Goal: Find specific page/section: Find specific page/section

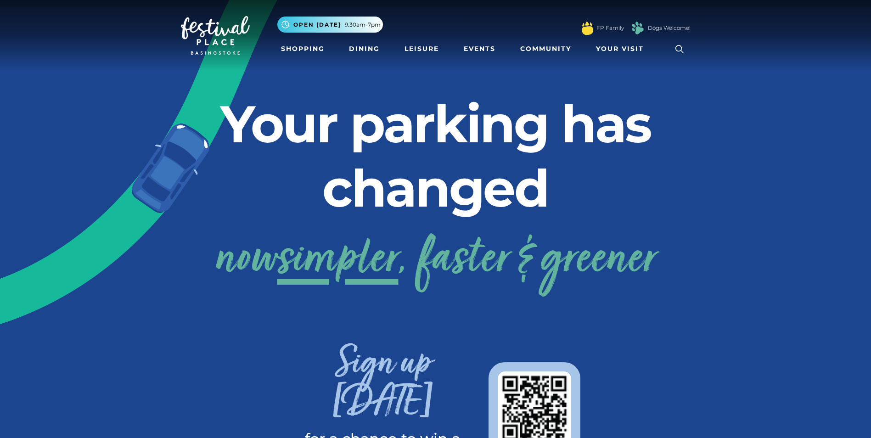
click at [678, 48] on icon at bounding box center [679, 49] width 14 height 14
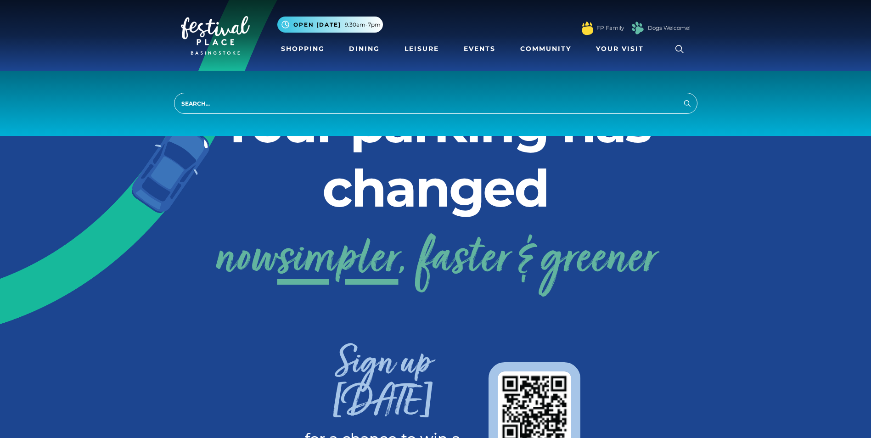
click at [372, 103] on input "search" at bounding box center [435, 103] width 523 height 21
type input "unit 72"
click at [682, 97] on button "Search" at bounding box center [687, 102] width 11 height 11
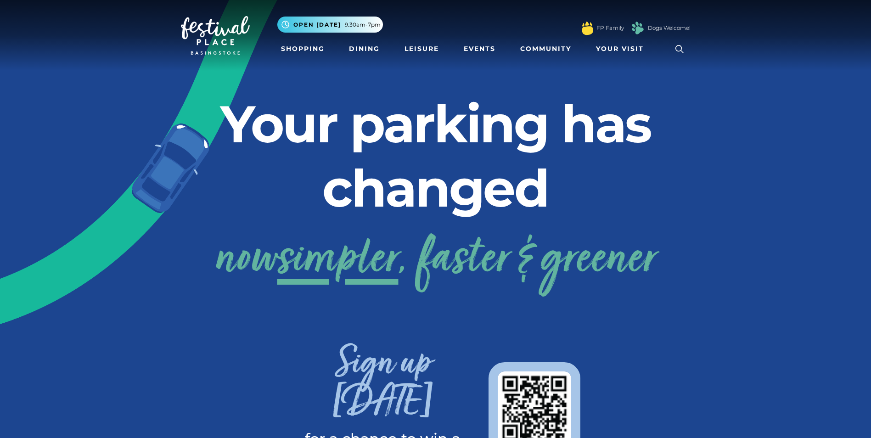
click at [670, 45] on link at bounding box center [679, 49] width 21 height 21
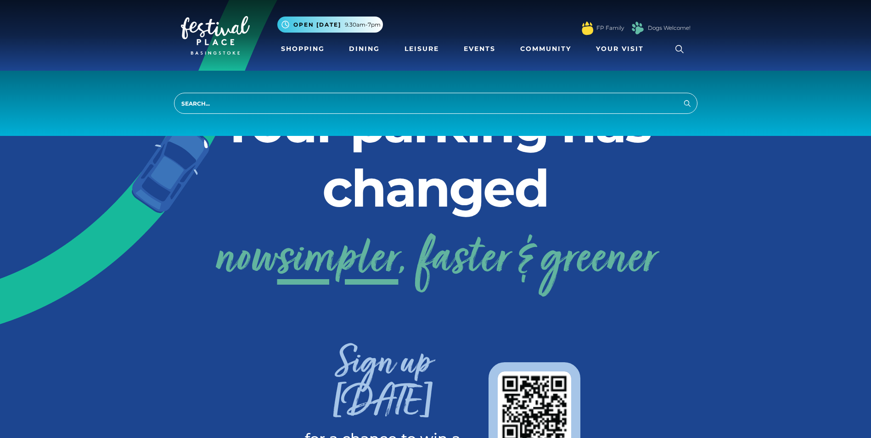
click at [240, 96] on input "search" at bounding box center [435, 103] width 523 height 21
type input "customer lounge"
click at [682, 97] on button "Search" at bounding box center [687, 102] width 11 height 11
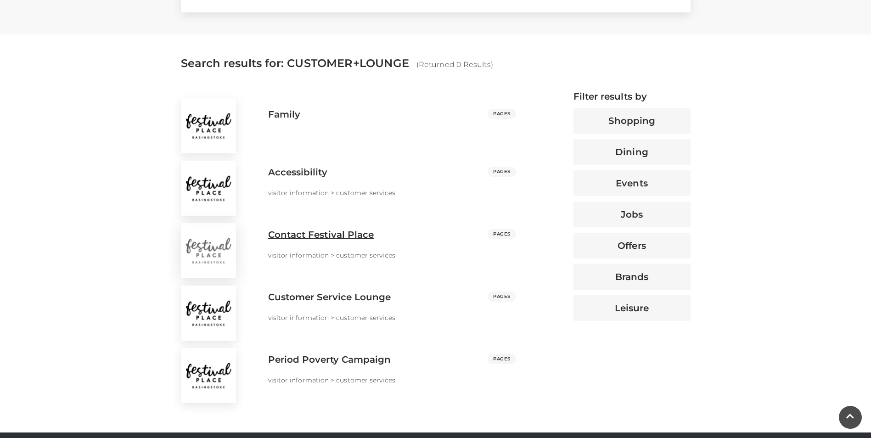
scroll to position [321, 0]
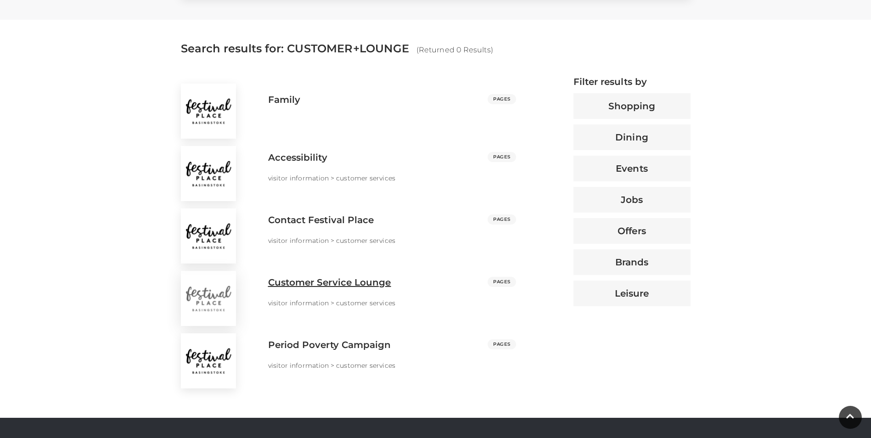
click at [313, 277] on h3 "Customer Service Lounge" at bounding box center [329, 282] width 123 height 11
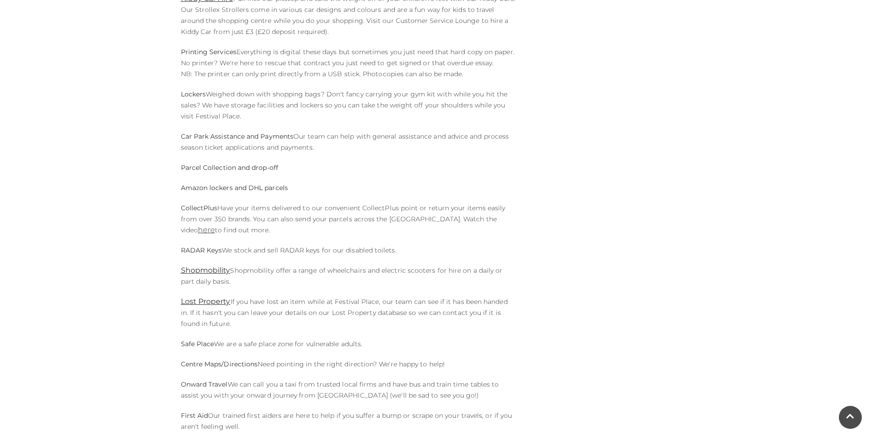
scroll to position [431, 0]
